Goal: Information Seeking & Learning: Learn about a topic

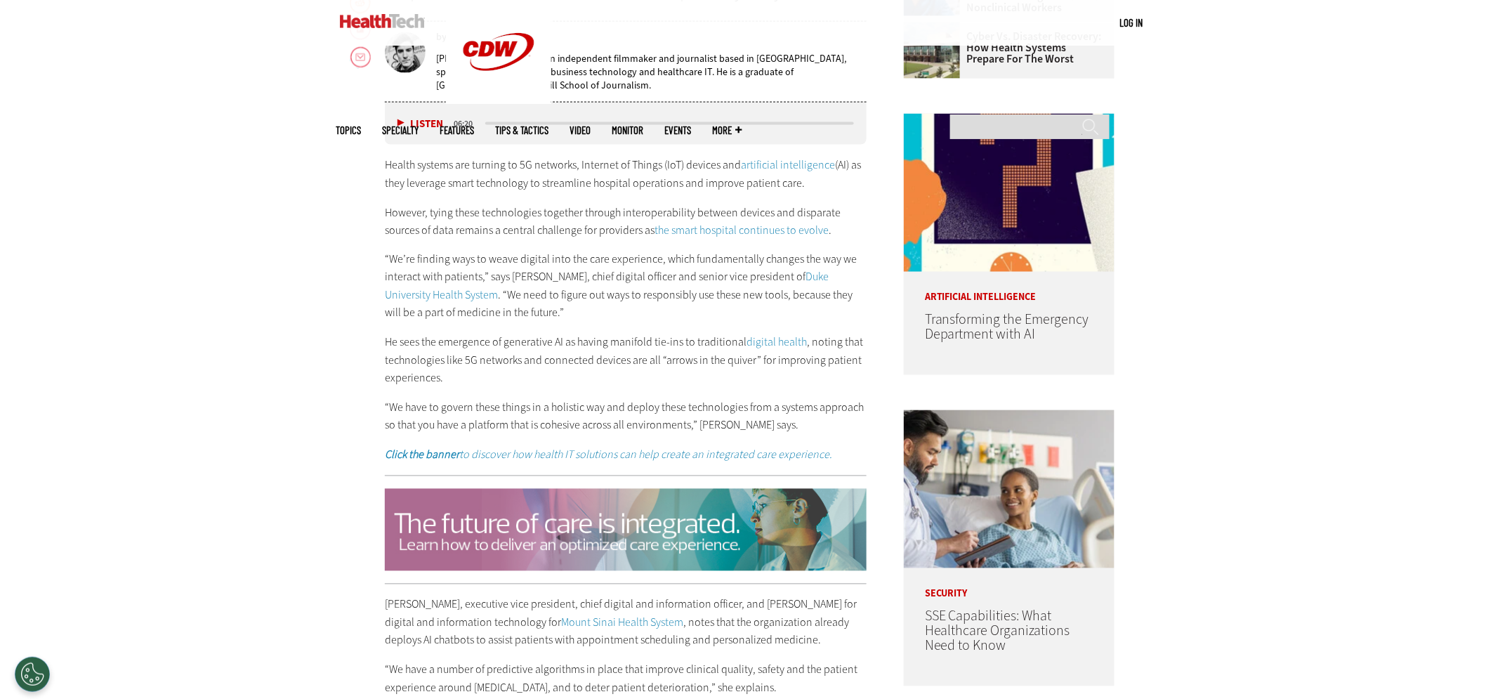
scroll to position [858, 0]
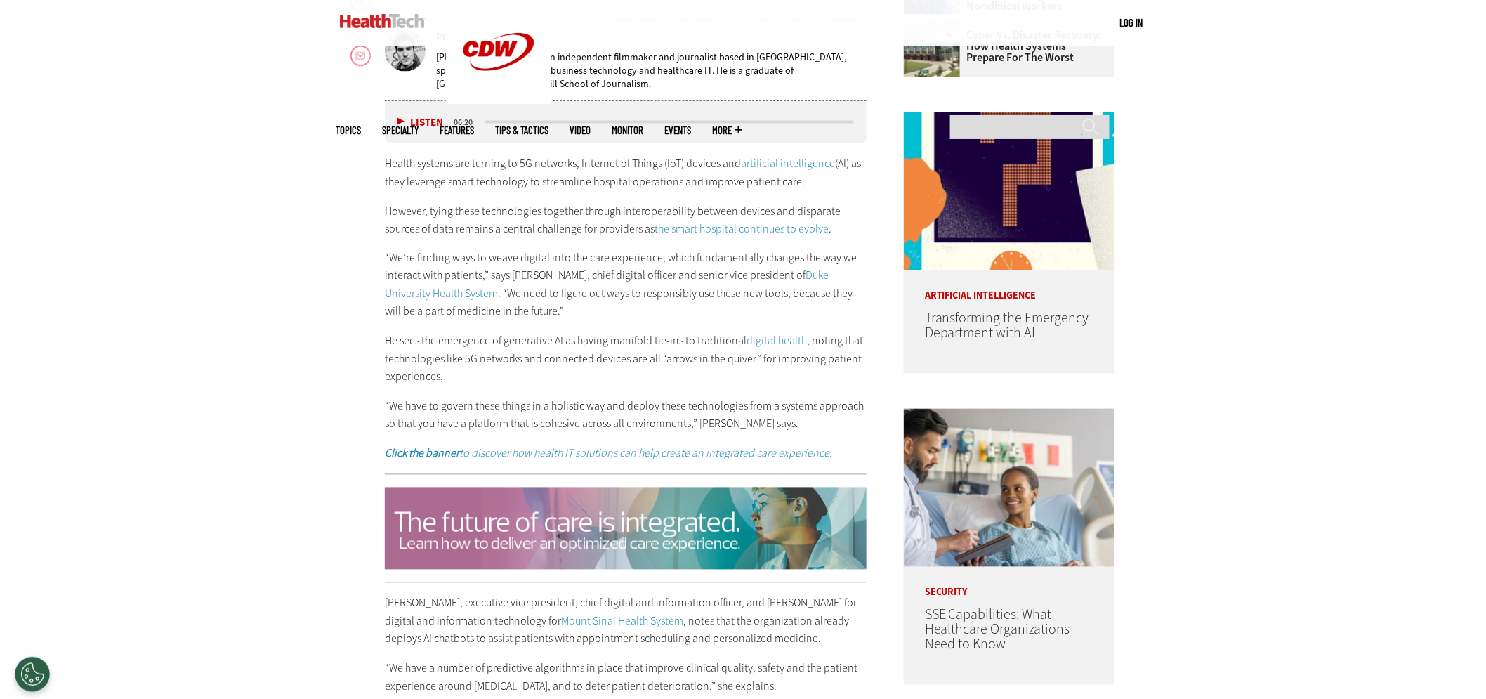
click at [475, 454] on em "Click the banner to discover how health IT solutions can help create an integra…" at bounding box center [608, 453] width 447 height 15
